Goal: Task Accomplishment & Management: Complete application form

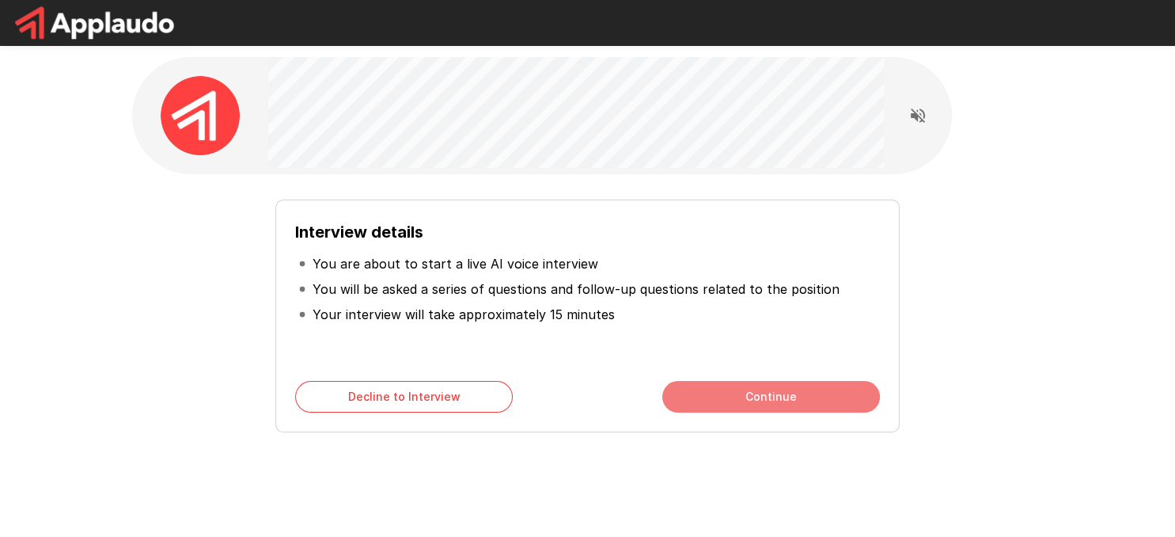
click at [804, 398] on button "Continue" at bounding box center [772, 397] width 218 height 32
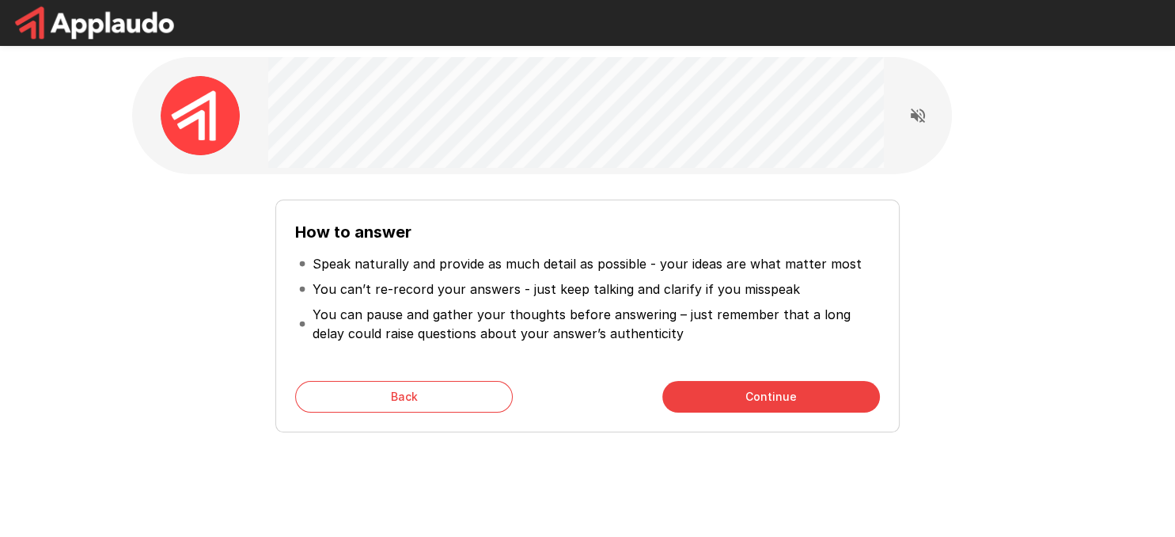
click at [738, 397] on button "Continue" at bounding box center [772, 397] width 218 height 32
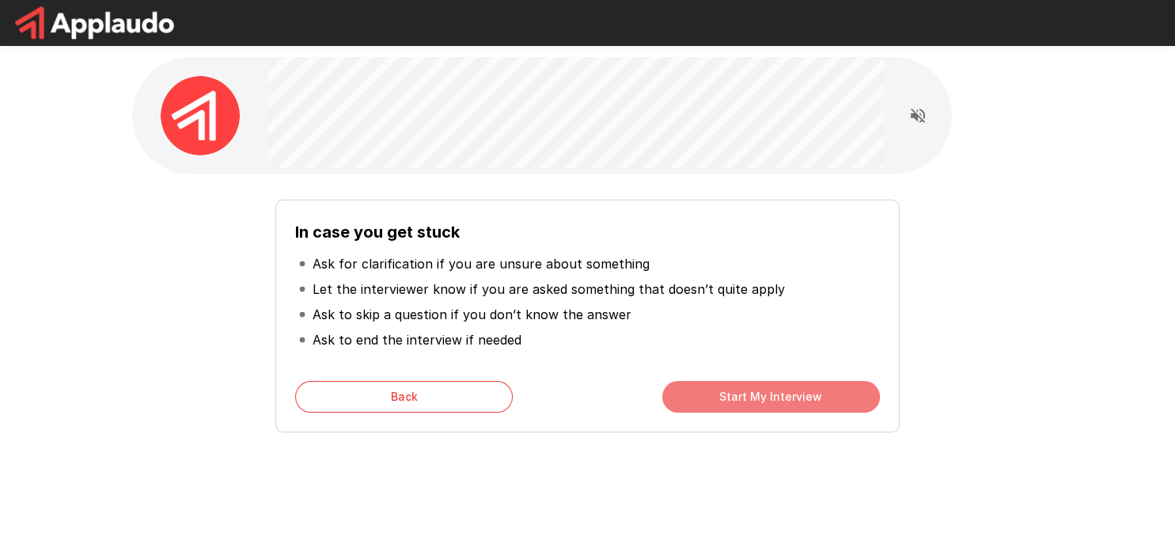
click at [792, 393] on button "Start My Interview" at bounding box center [772, 397] width 218 height 32
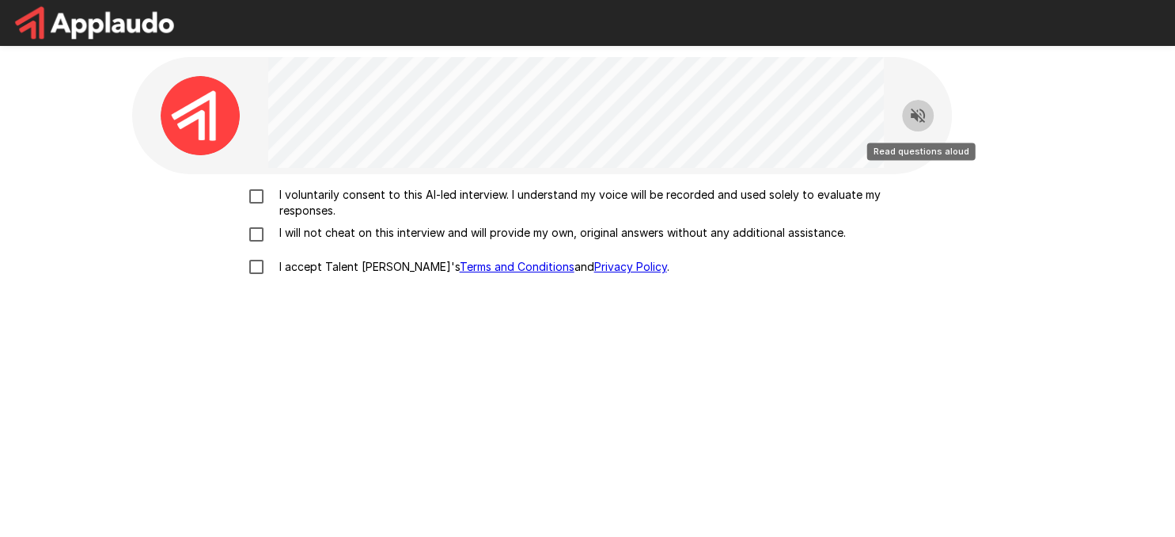
click at [919, 110] on icon "Read questions aloud" at bounding box center [918, 115] width 19 height 19
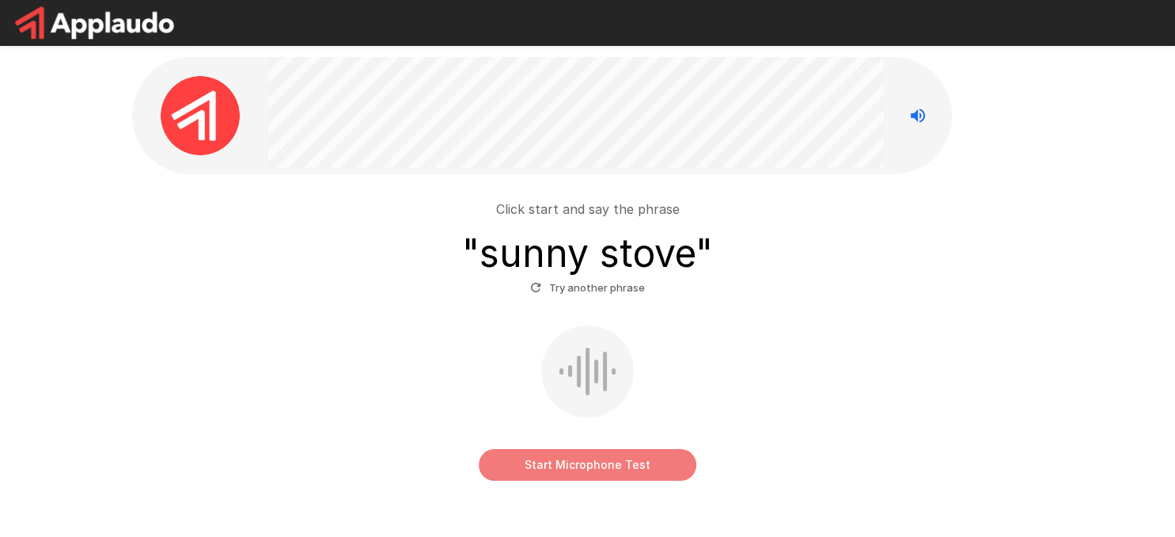
click at [581, 465] on button "Start Microphone Test" at bounding box center [588, 465] width 218 height 32
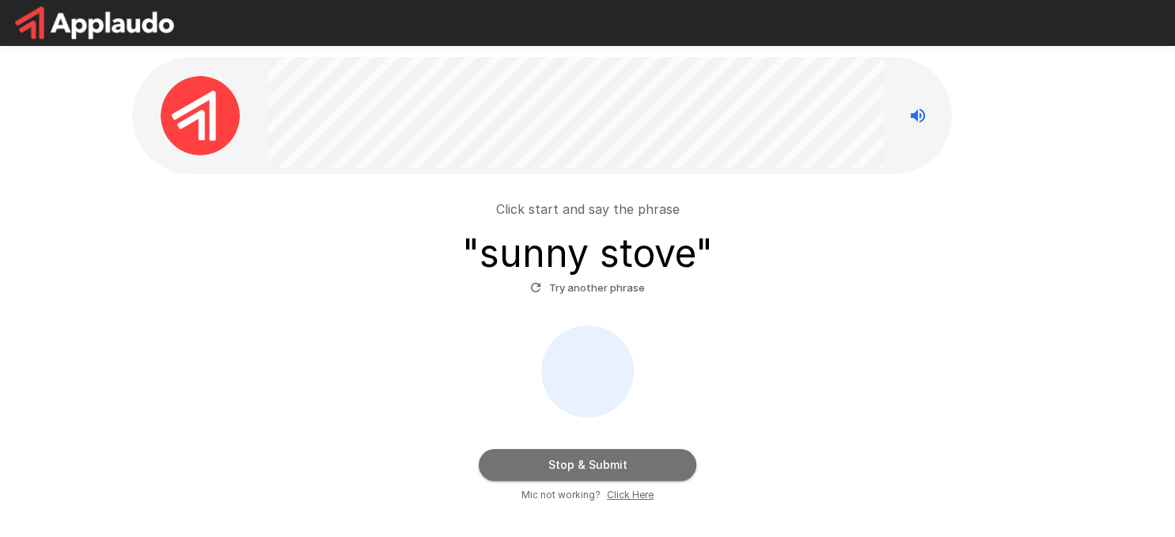
click at [580, 459] on button "Stop & Submit" at bounding box center [588, 465] width 218 height 32
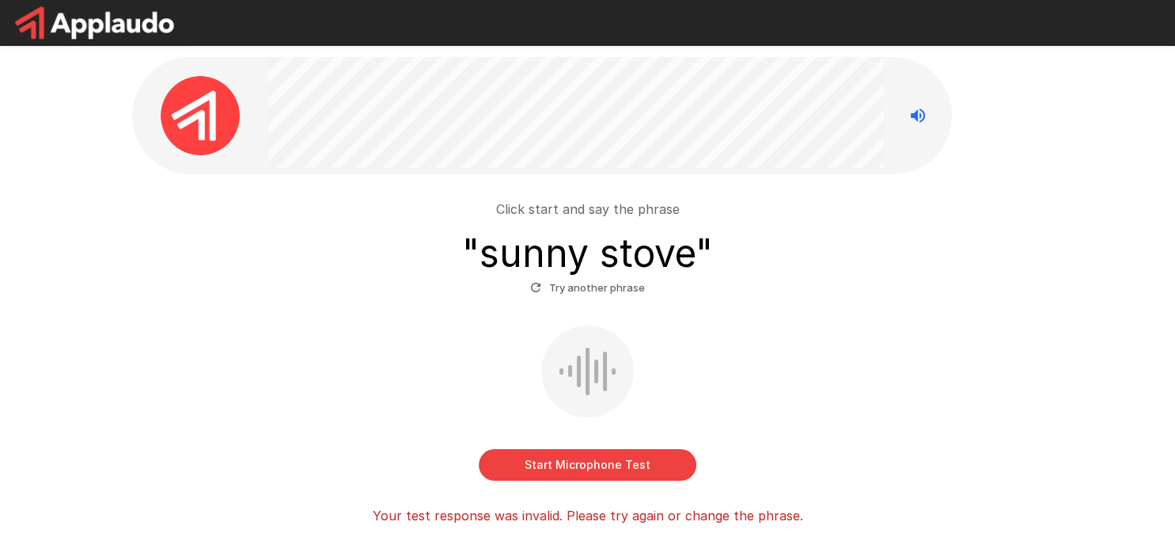
click at [595, 289] on button "Try another phrase" at bounding box center [587, 287] width 123 height 25
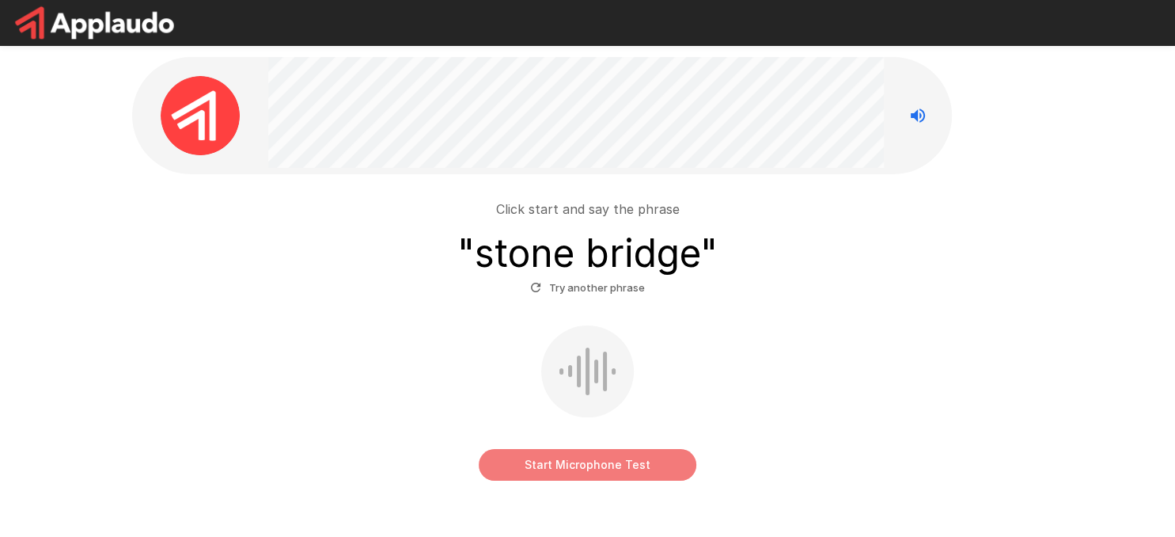
click at [594, 466] on button "Start Microphone Test" at bounding box center [588, 465] width 218 height 32
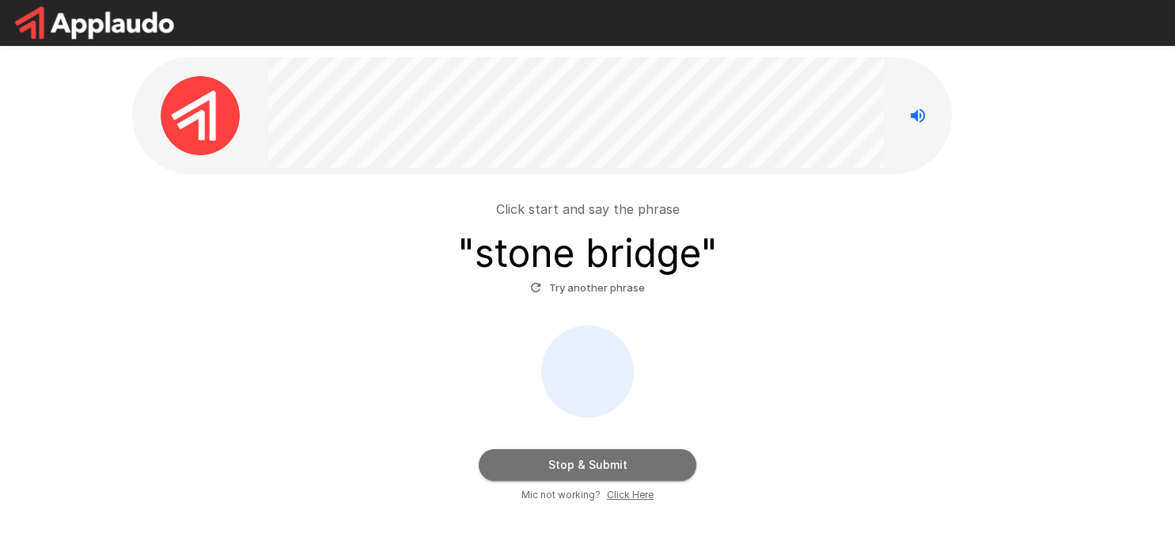
click at [594, 468] on button "Stop & Submit" at bounding box center [588, 465] width 218 height 32
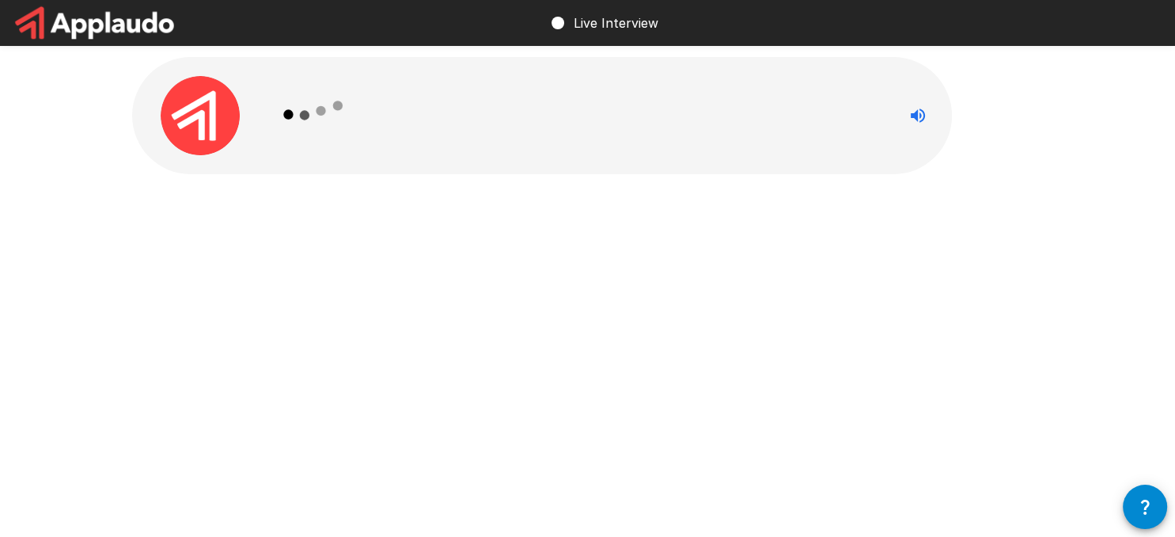
click at [310, 110] on icon at bounding box center [314, 115] width 92 height 92
click at [301, 120] on icon at bounding box center [314, 115] width 92 height 92
click at [911, 115] on icon "Stop reading questions aloud" at bounding box center [918, 115] width 14 height 14
click at [911, 115] on icon "Read questions aloud" at bounding box center [918, 115] width 14 height 14
click at [1038, 166] on div at bounding box center [588, 150] width 950 height 301
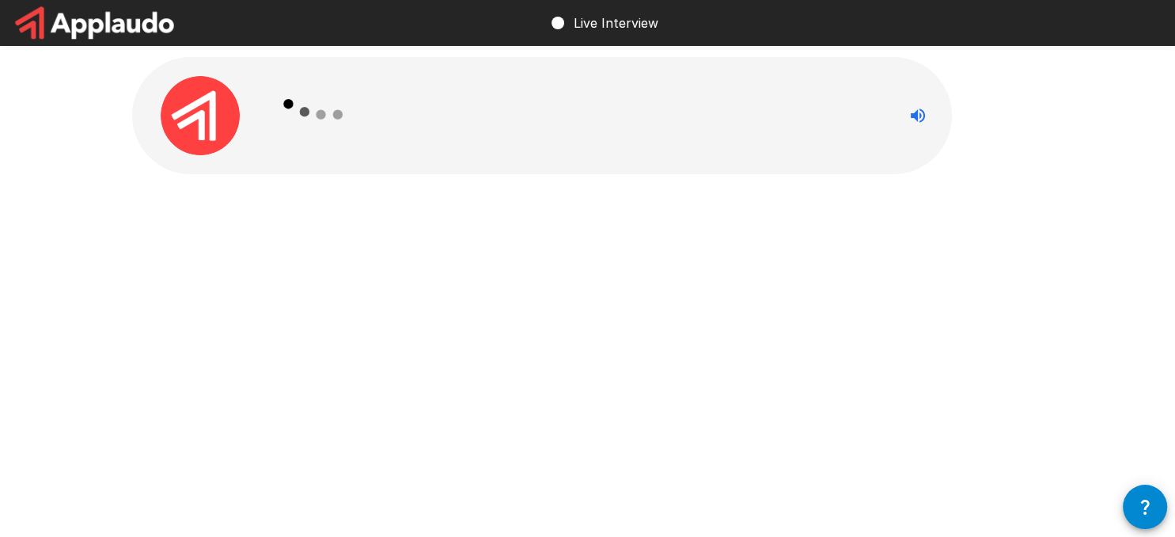
click at [336, 139] on icon at bounding box center [314, 115] width 92 height 92
drag, startPoint x: 318, startPoint y: 116, endPoint x: 243, endPoint y: 119, distance: 75.3
click at [318, 116] on icon at bounding box center [314, 115] width 92 height 92
click at [224, 116] on img at bounding box center [200, 115] width 79 height 79
click at [302, 109] on icon at bounding box center [314, 115] width 92 height 92
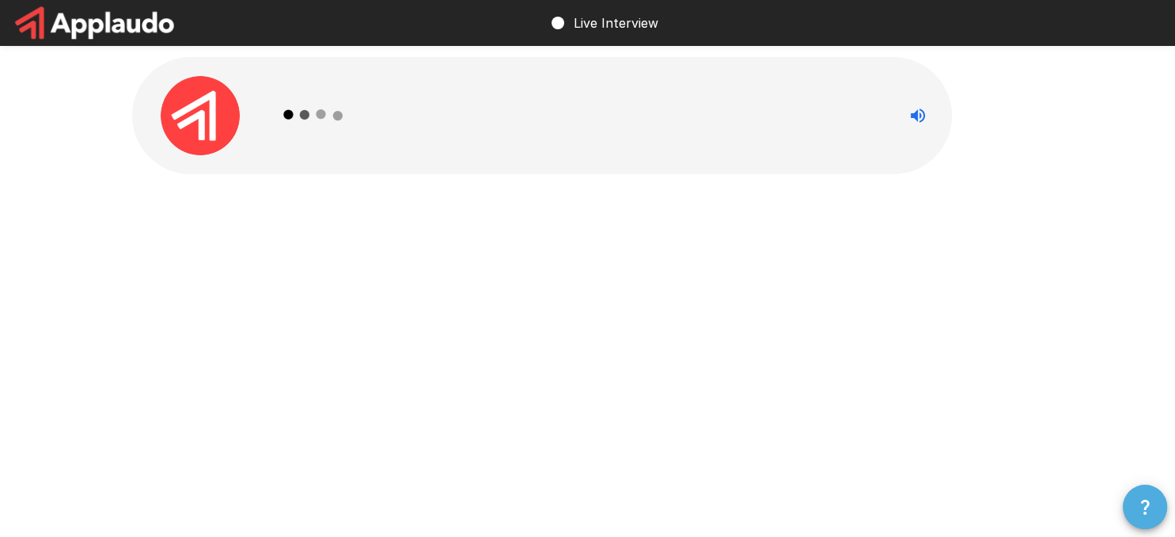
click at [1138, 514] on icon "button" at bounding box center [1145, 506] width 19 height 19
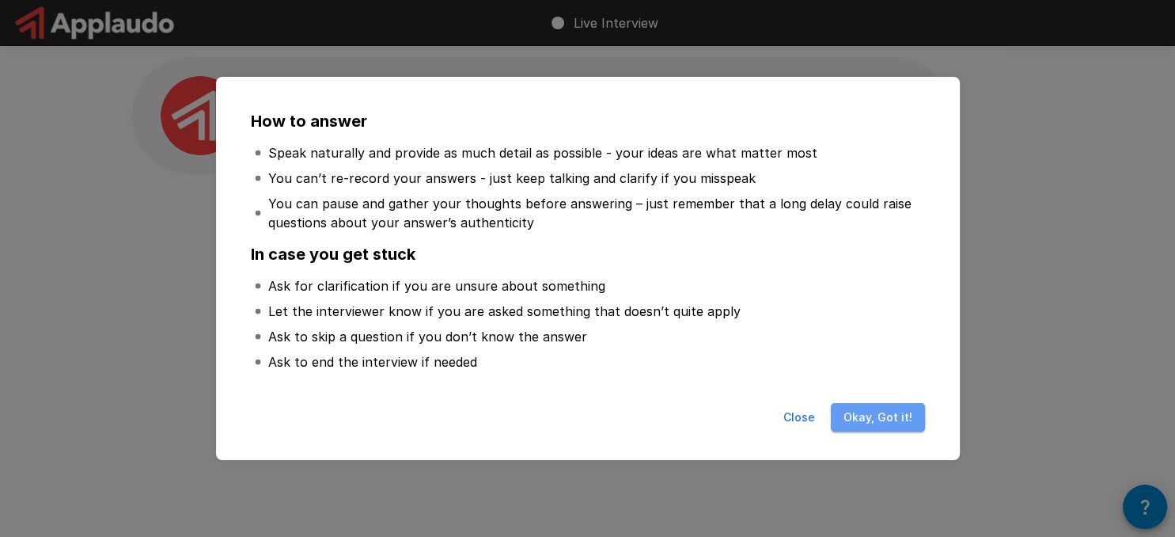
click at [883, 418] on button "Okay, Got it!" at bounding box center [878, 417] width 94 height 29
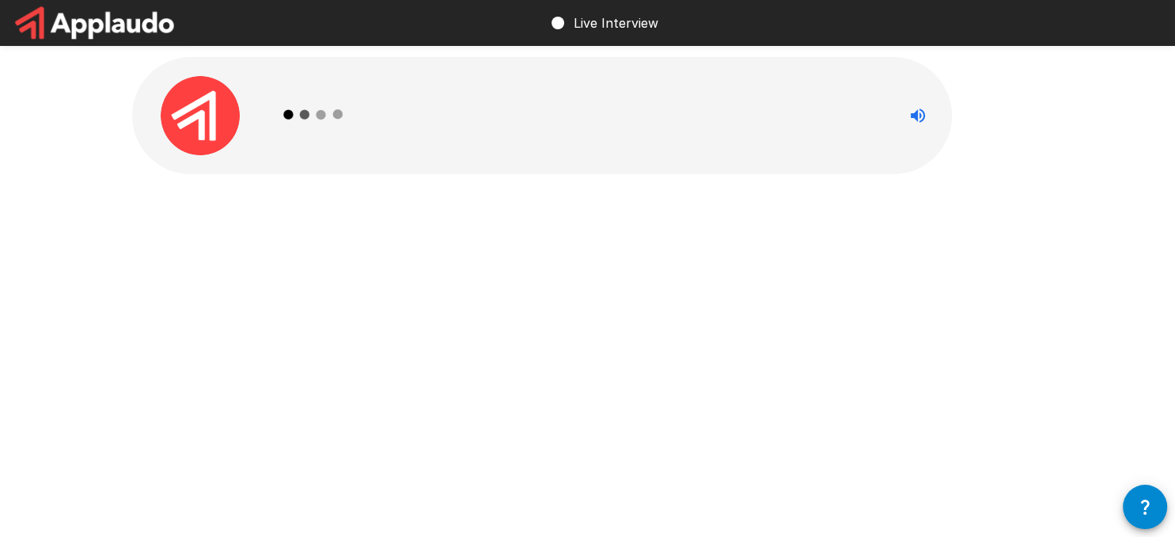
click at [1143, 512] on icon "button" at bounding box center [1145, 506] width 19 height 19
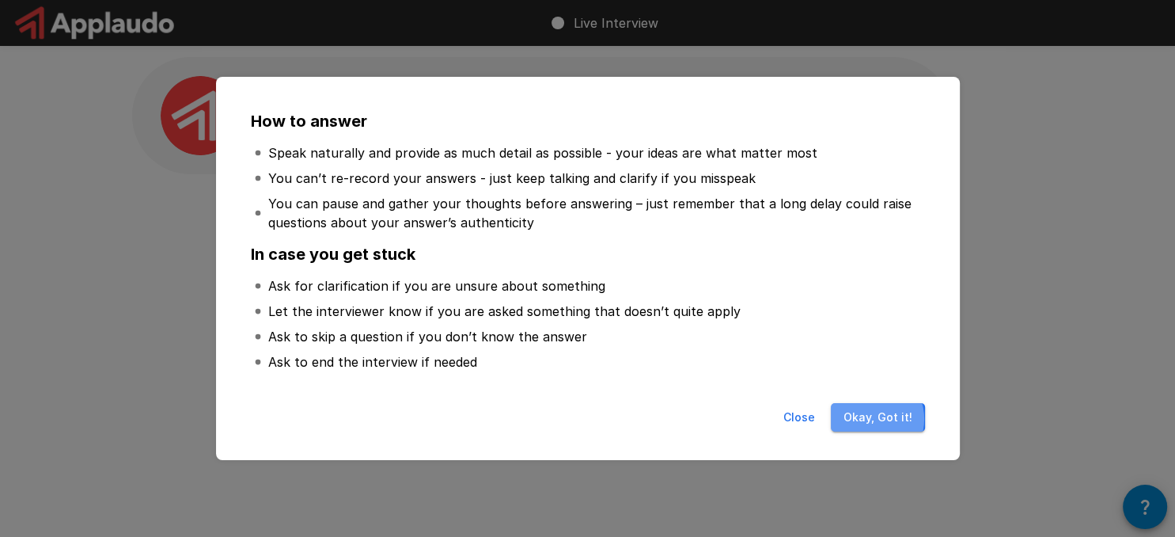
click at [870, 419] on button "Okay, Got it!" at bounding box center [878, 417] width 94 height 29
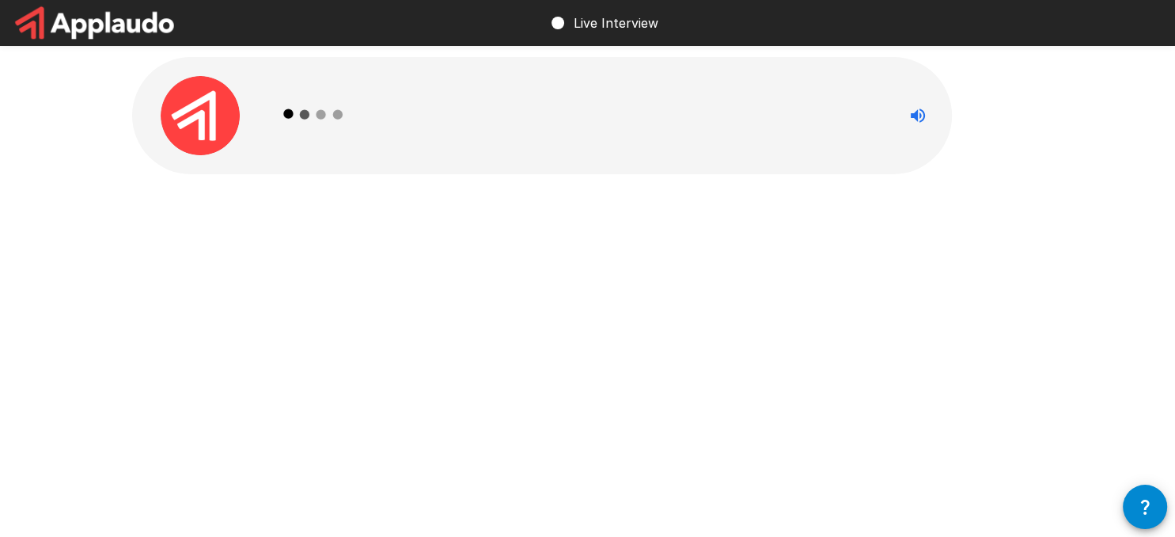
click at [317, 112] on icon at bounding box center [321, 114] width 8 height 8
click at [605, 19] on p "Live Interview" at bounding box center [616, 22] width 85 height 19
click at [913, 117] on icon "Stop reading questions aloud" at bounding box center [918, 115] width 14 height 14
click at [914, 113] on icon "Read questions aloud" at bounding box center [918, 115] width 19 height 19
click at [632, 25] on p "Live Interview" at bounding box center [616, 22] width 85 height 19
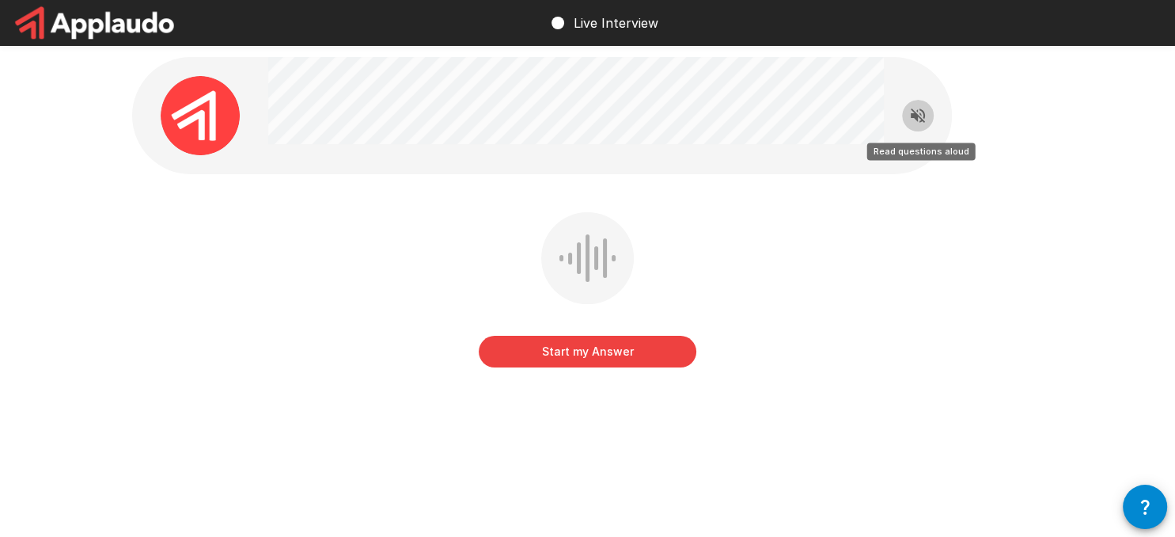
click at [920, 116] on icon "Read questions aloud" at bounding box center [918, 115] width 19 height 19
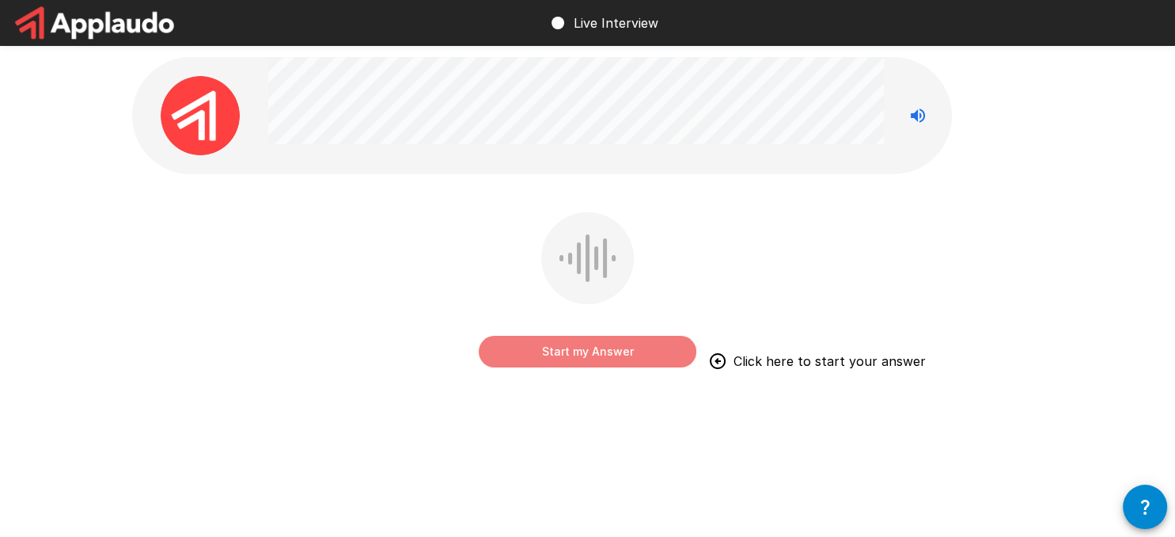
click at [565, 351] on button "Start my Answer" at bounding box center [588, 352] width 218 height 32
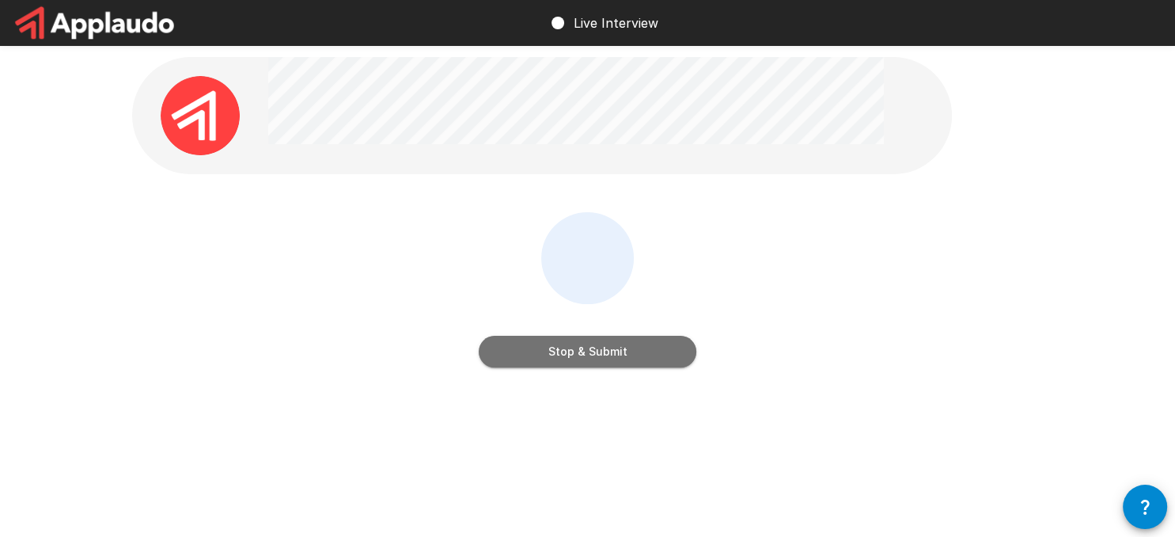
click at [565, 350] on button "Stop & Submit" at bounding box center [588, 352] width 218 height 32
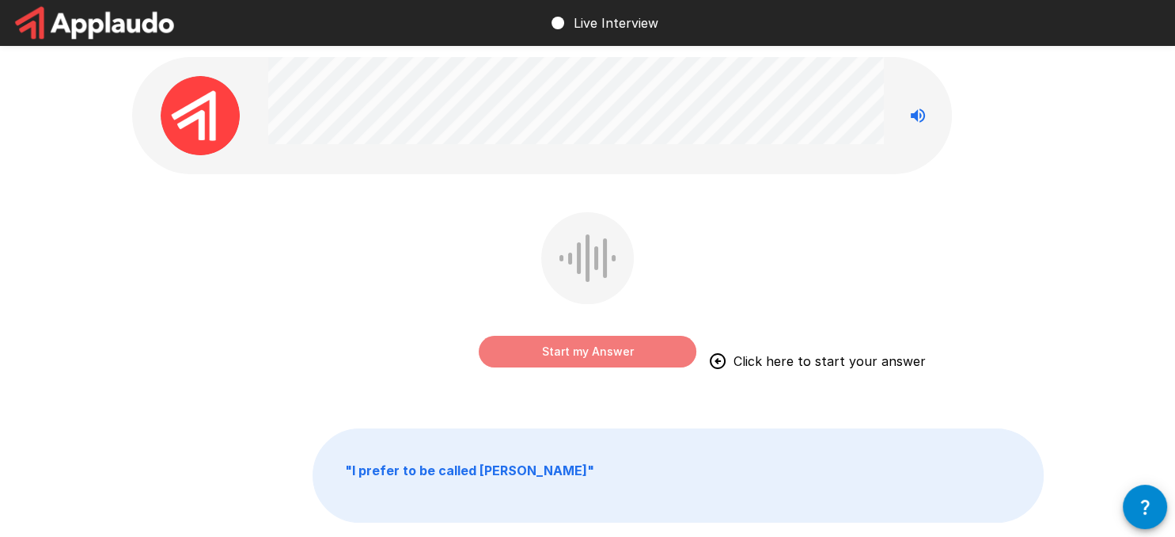
click at [565, 350] on button "Start my Answer" at bounding box center [588, 352] width 218 height 32
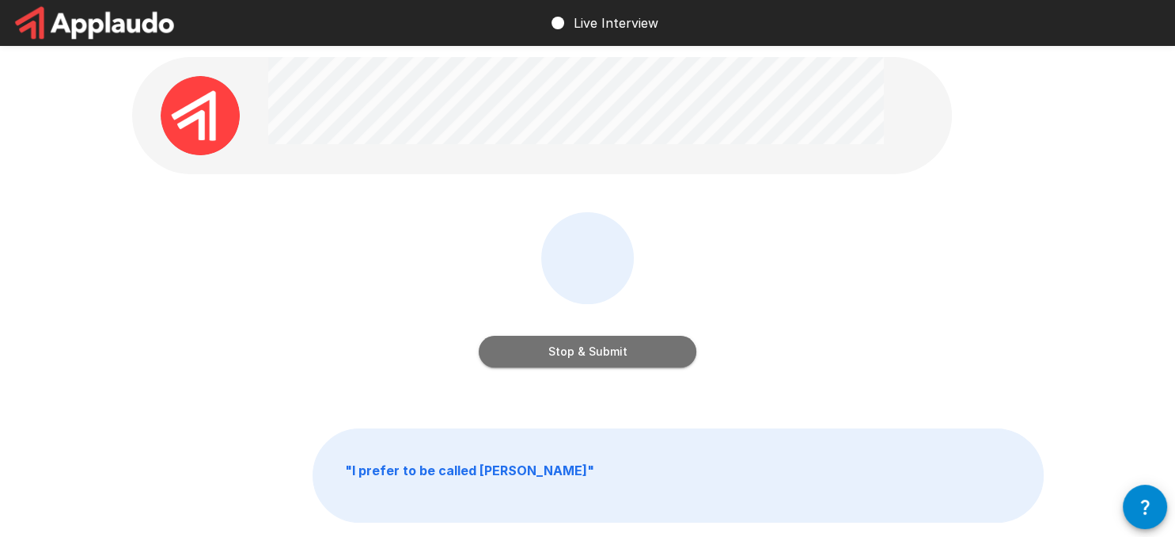
click at [565, 349] on button "Stop & Submit" at bounding box center [588, 352] width 218 height 32
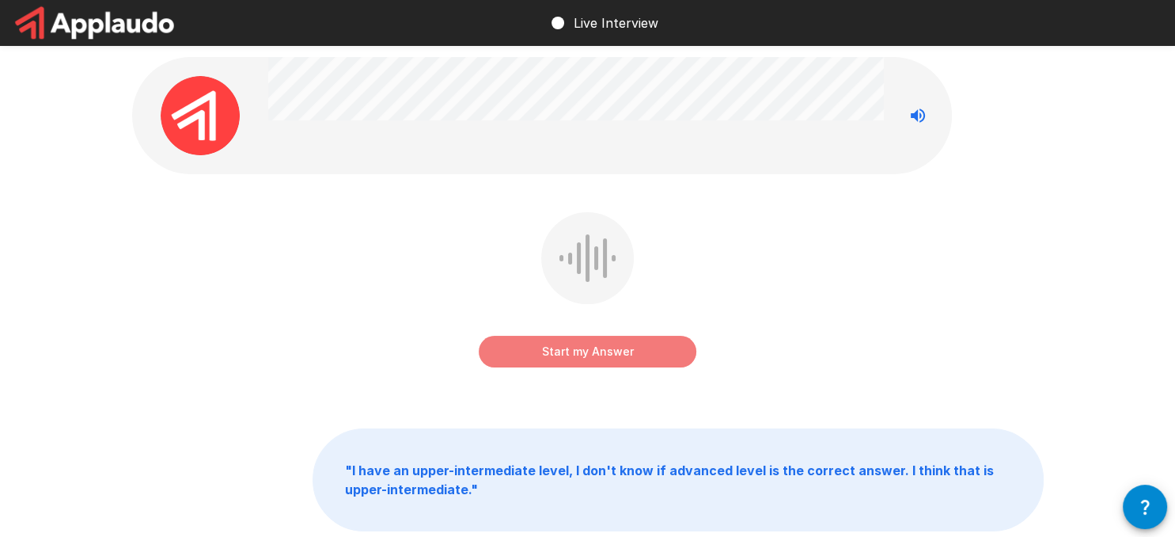
click at [565, 349] on button "Start my Answer" at bounding box center [588, 352] width 218 height 32
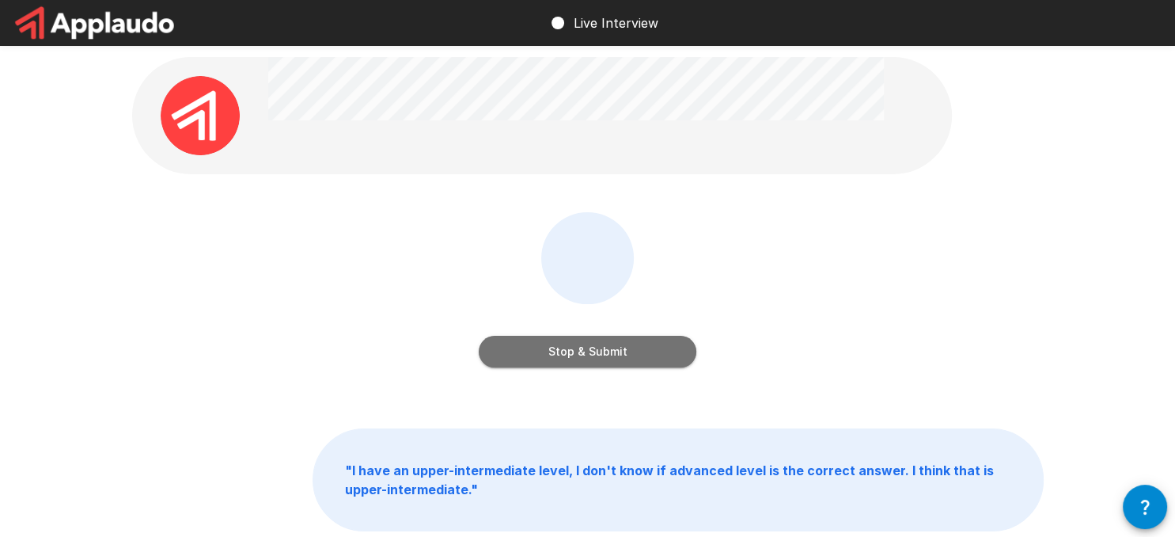
click at [551, 341] on button "Stop & Submit" at bounding box center [588, 352] width 218 height 32
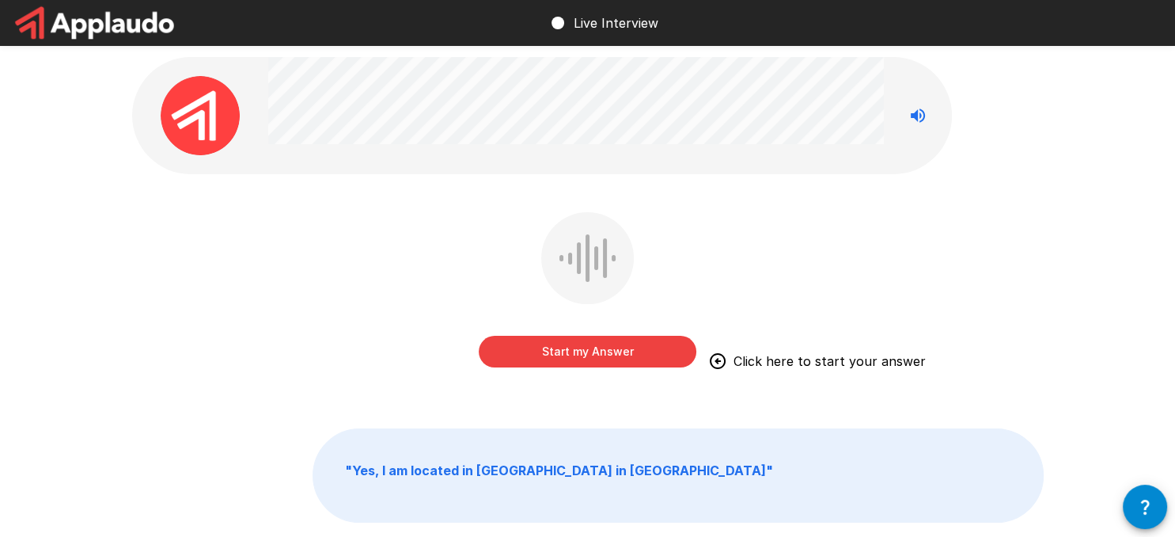
click at [586, 355] on button "Start my Answer" at bounding box center [588, 352] width 218 height 32
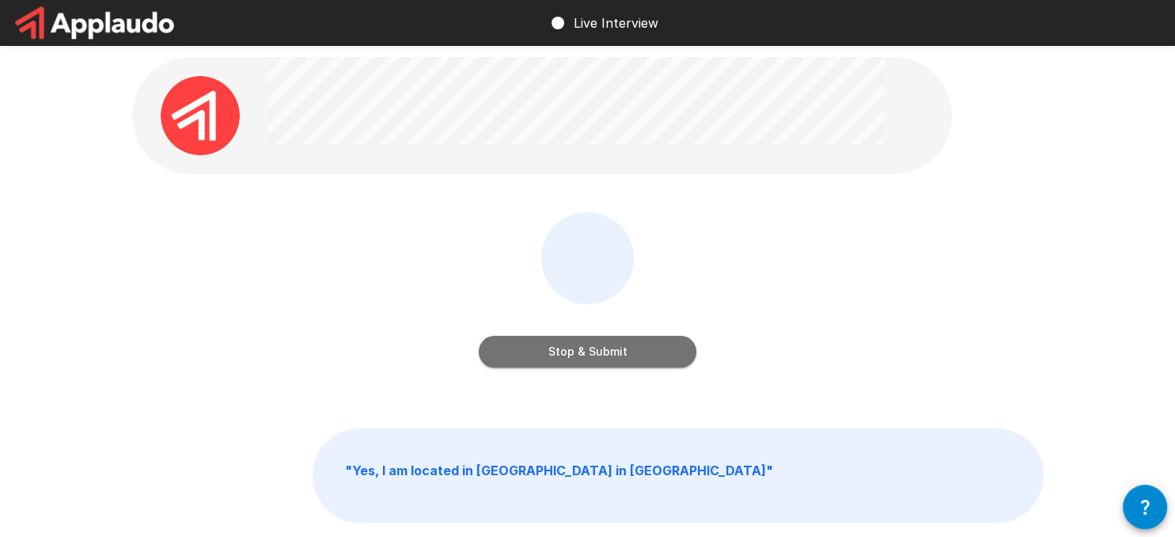
click at [585, 355] on button "Stop & Submit" at bounding box center [588, 352] width 218 height 32
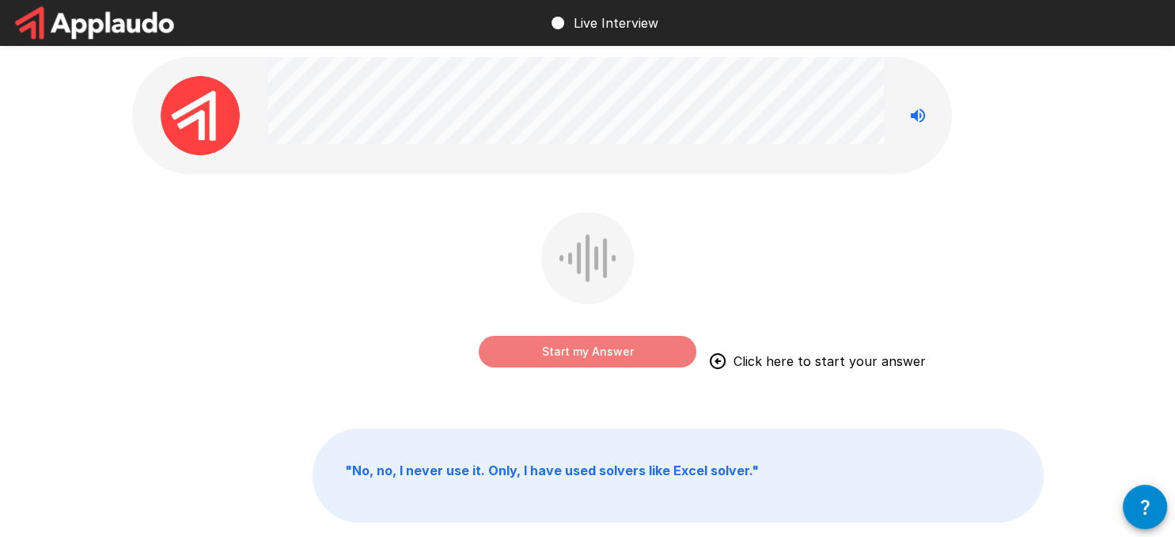
click at [621, 355] on button "Start my Answer" at bounding box center [588, 352] width 218 height 32
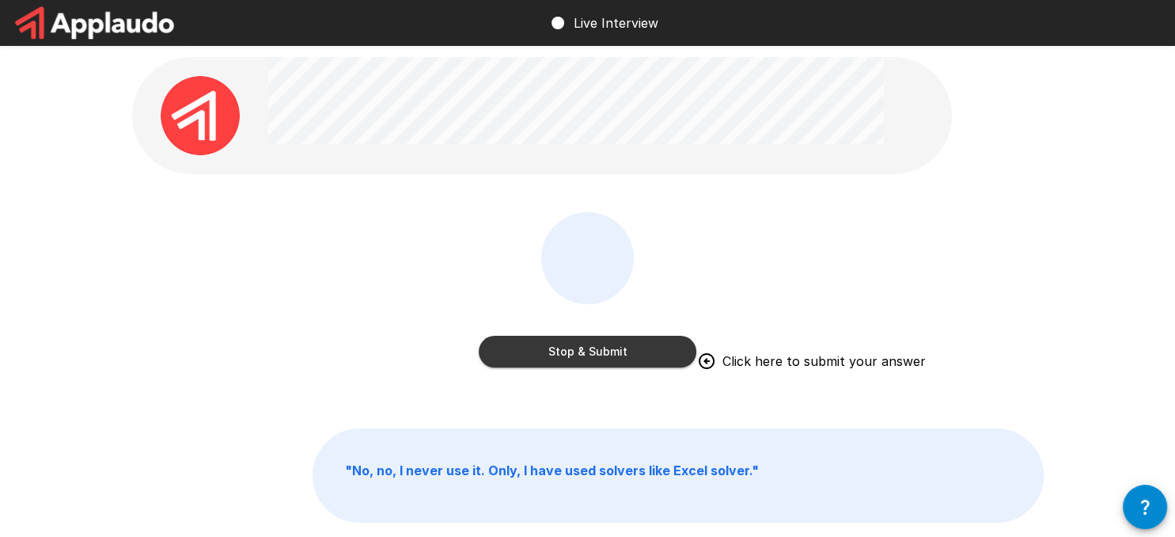
click at [575, 350] on button "Stop & Submit" at bounding box center [588, 352] width 218 height 32
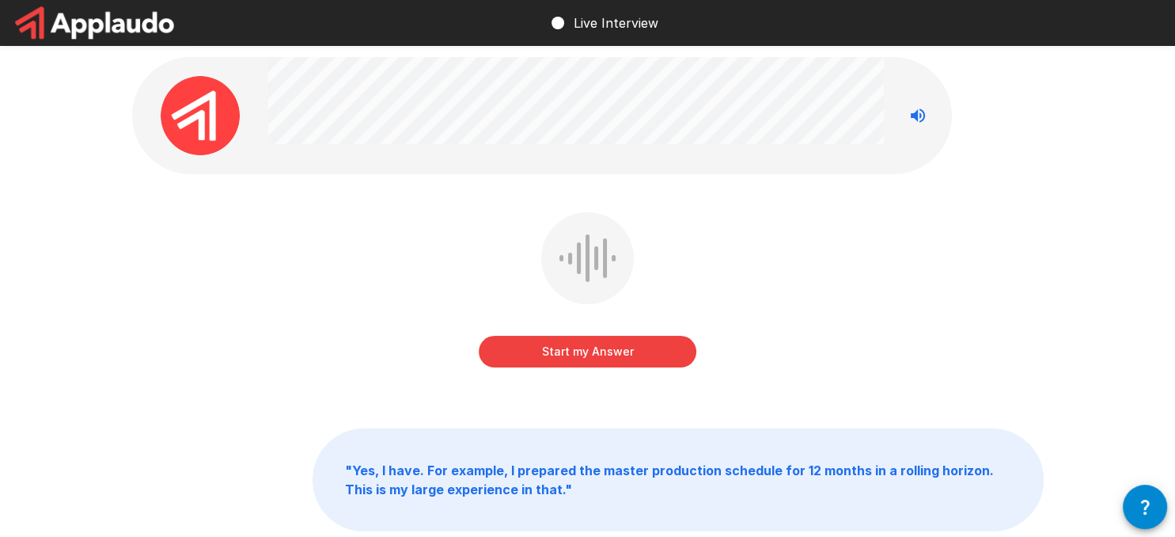
click at [575, 350] on button "Start my Answer" at bounding box center [588, 352] width 218 height 32
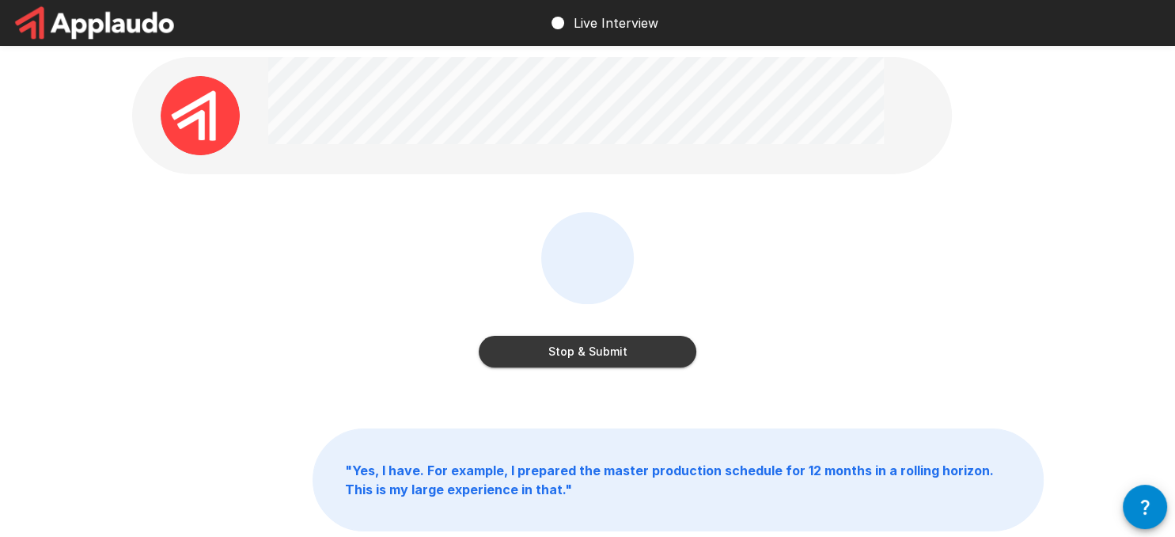
click at [575, 351] on button "Stop & Submit" at bounding box center [588, 352] width 218 height 32
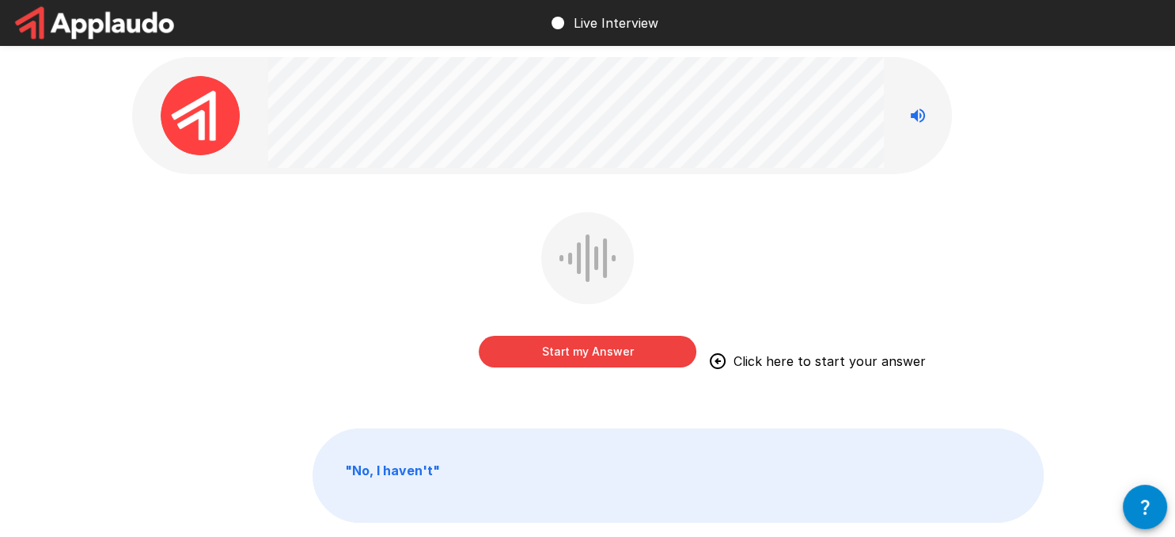
click at [391, 481] on p "" No, I haven't "" at bounding box center [678, 475] width 730 height 93
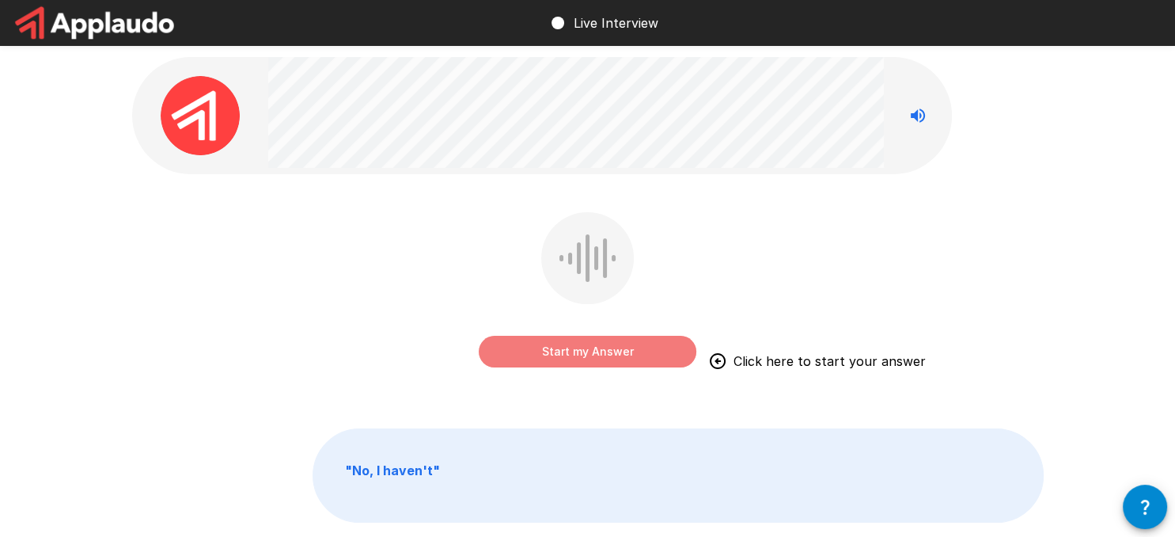
click at [598, 352] on button "Start my Answer" at bounding box center [588, 352] width 218 height 32
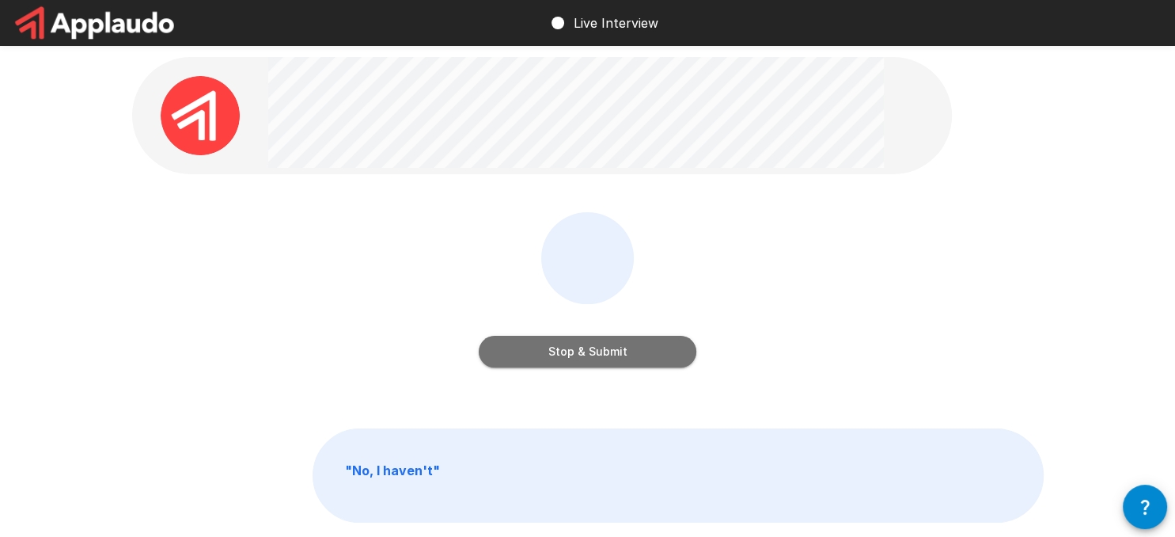
click at [606, 359] on button "Stop & Submit" at bounding box center [588, 352] width 218 height 32
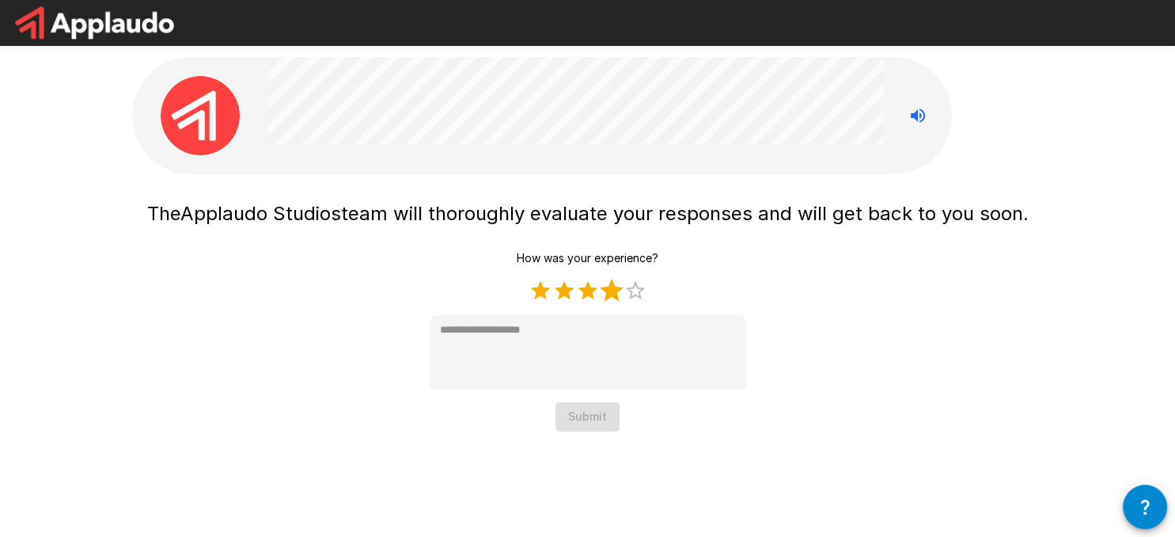
click at [610, 290] on label "4 Stars" at bounding box center [612, 291] width 24 height 24
click at [638, 291] on label "5 Stars" at bounding box center [636, 291] width 24 height 24
type textarea "*"
click at [602, 420] on button "Submit" at bounding box center [588, 416] width 64 height 29
